Goal: Task Accomplishment & Management: Use online tool/utility

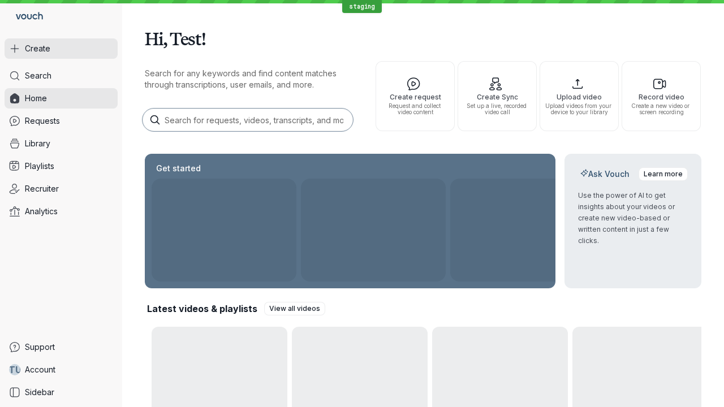
click at [61, 49] on button "Create" at bounding box center [61, 48] width 113 height 20
